Goal: Transaction & Acquisition: Purchase product/service

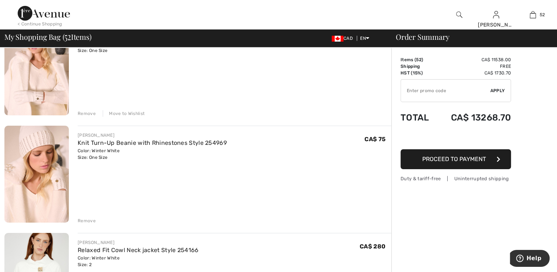
scroll to position [5305, 0]
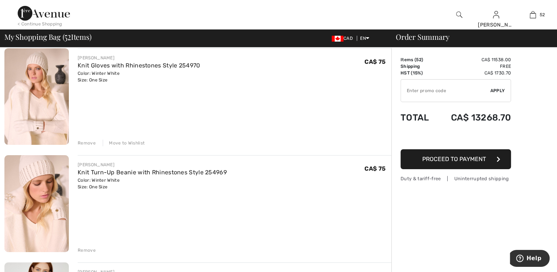
click at [39, 100] on img at bounding box center [36, 96] width 64 height 97
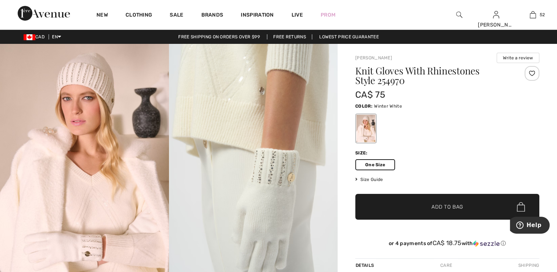
click at [72, 156] on img at bounding box center [84, 170] width 169 height 253
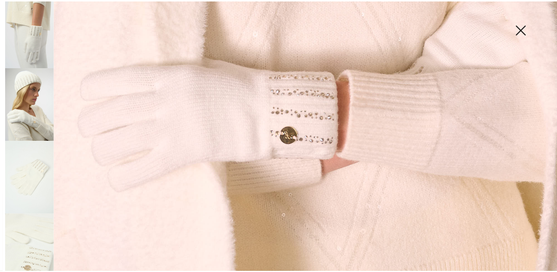
scroll to position [81, 0]
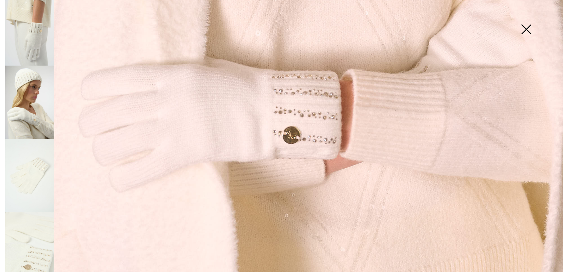
click at [530, 28] on img at bounding box center [526, 30] width 37 height 38
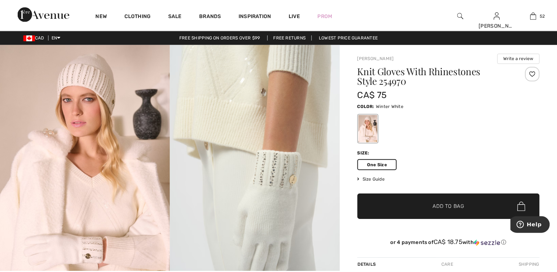
scroll to position [556, 0]
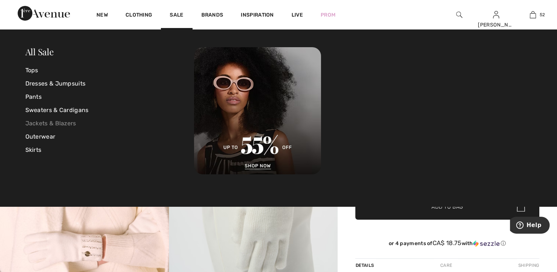
click at [42, 122] on link "Jackets & Blazers" at bounding box center [109, 123] width 169 height 13
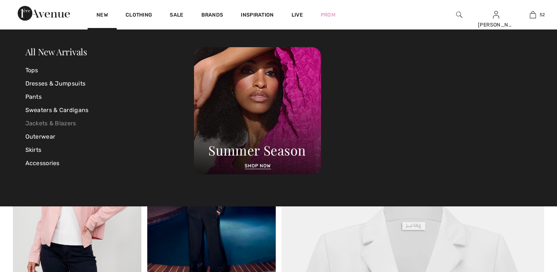
click at [49, 123] on link "Jackets & Blazers" at bounding box center [109, 123] width 169 height 13
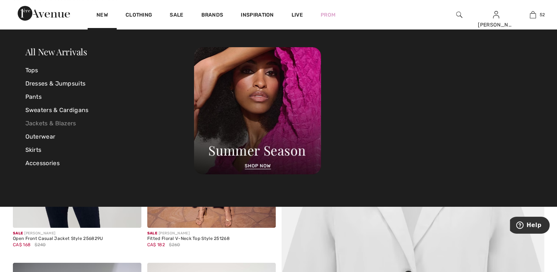
checkbox input "true"
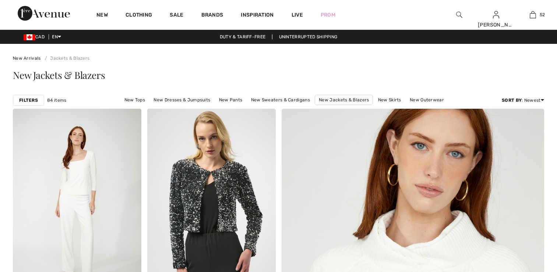
scroll to position [295, 0]
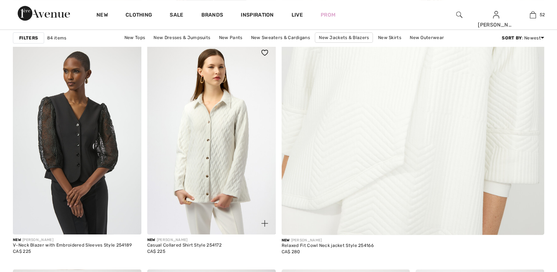
checkbox input "true"
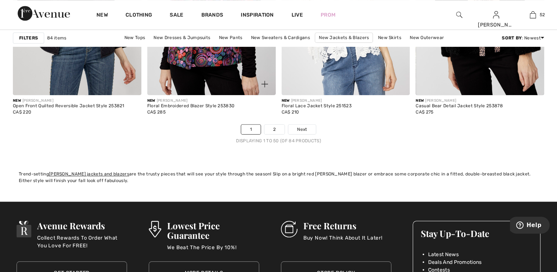
scroll to position [3500, 0]
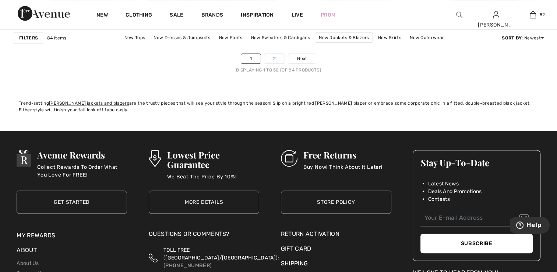
click at [273, 58] on link "2" at bounding box center [275, 59] width 20 height 10
click at [272, 57] on link "2" at bounding box center [275, 59] width 20 height 10
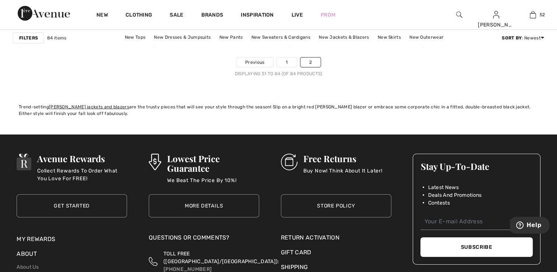
scroll to position [2395, 0]
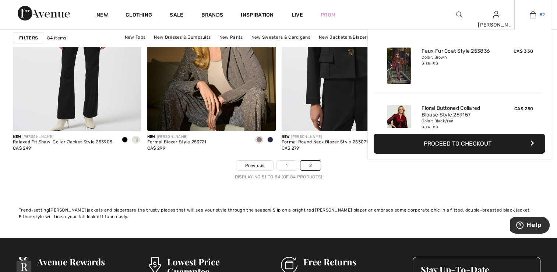
click at [533, 12] on img at bounding box center [533, 14] width 6 height 9
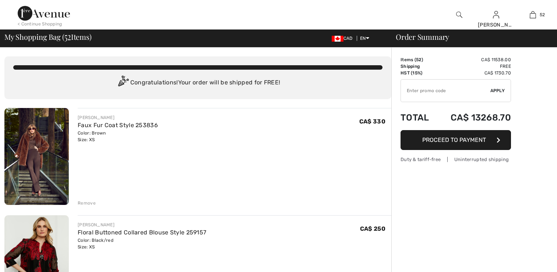
scroll to position [368, 0]
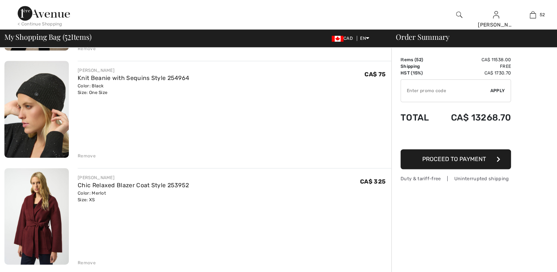
checkbox input "true"
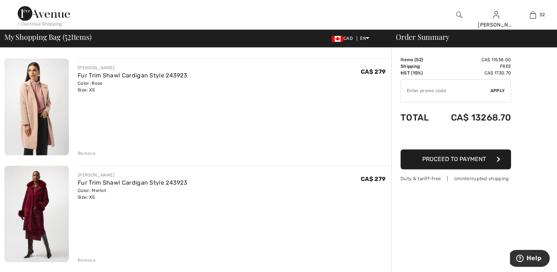
scroll to position [3905, 0]
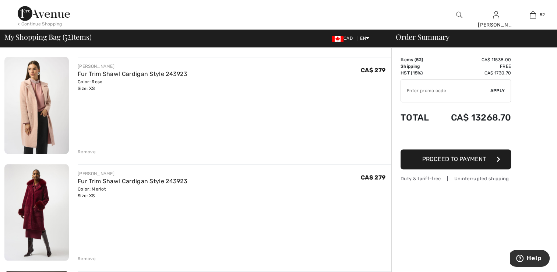
click at [37, 102] on img at bounding box center [36, 105] width 64 height 97
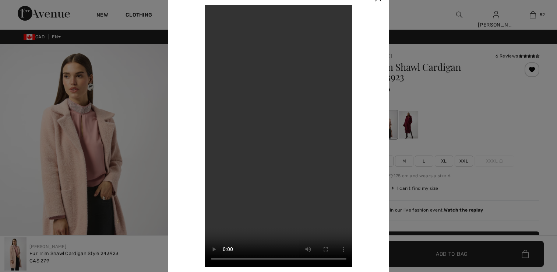
scroll to position [295, 0]
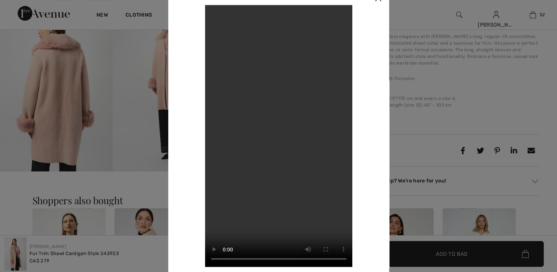
checkbox input "true"
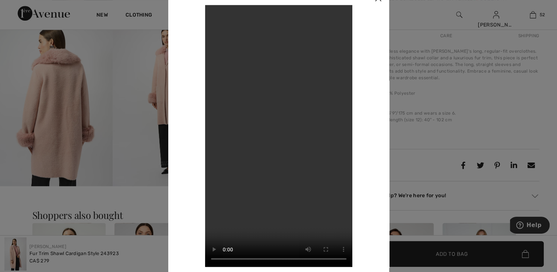
scroll to position [280, 0]
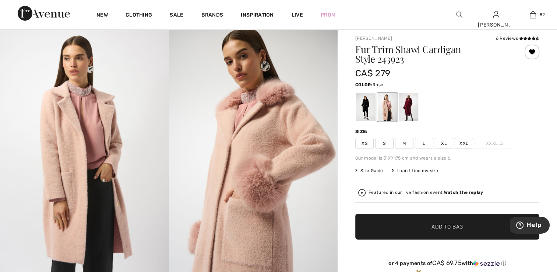
scroll to position [0, 0]
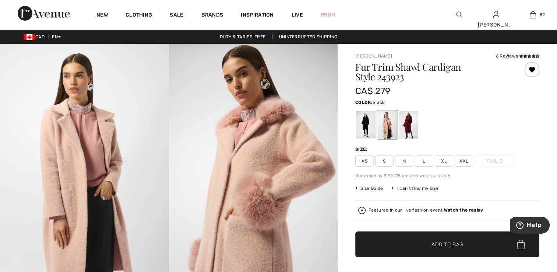
click at [365, 129] on div at bounding box center [366, 125] width 19 height 28
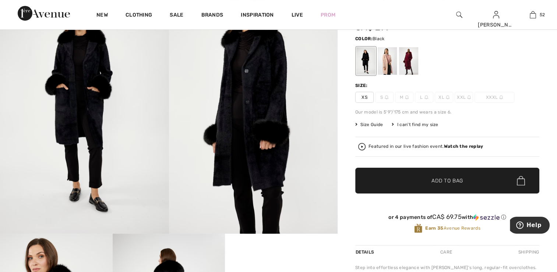
scroll to position [37, 0]
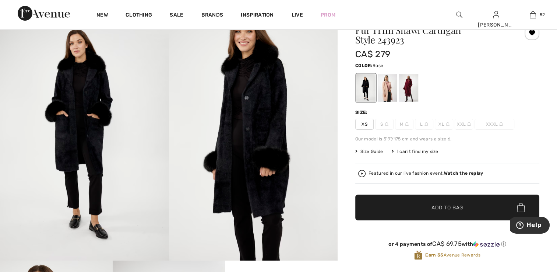
click at [386, 91] on div at bounding box center [387, 88] width 19 height 28
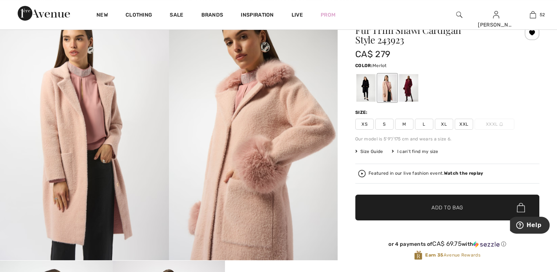
click at [408, 94] on div at bounding box center [408, 88] width 19 height 28
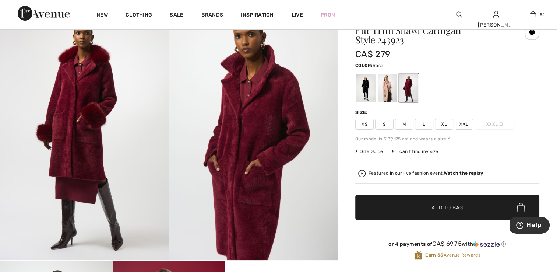
click at [386, 87] on div at bounding box center [387, 88] width 19 height 28
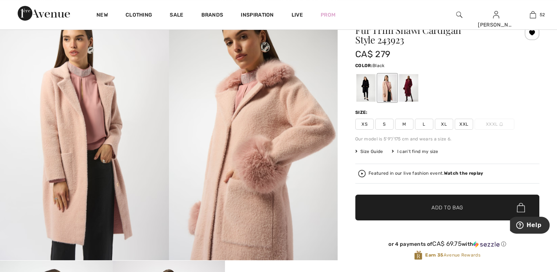
click at [365, 96] on div at bounding box center [366, 88] width 19 height 28
